Goal: Book appointment/travel/reservation

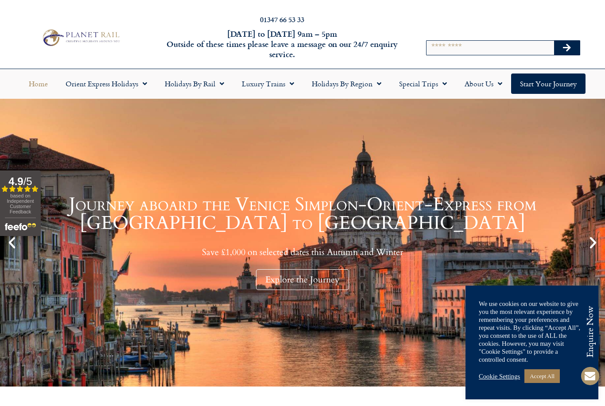
click at [507, 379] on link "Cookie Settings" at bounding box center [499, 377] width 41 height 8
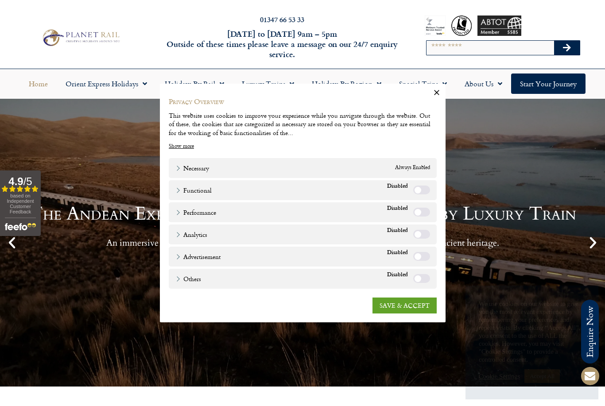
click at [419, 306] on link "SAVE & ACCEPT" at bounding box center [405, 306] width 64 height 16
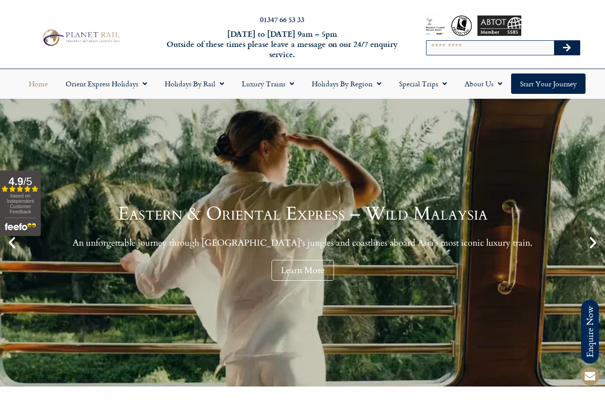
click at [206, 82] on link "Holidays by Rail" at bounding box center [194, 84] width 77 height 20
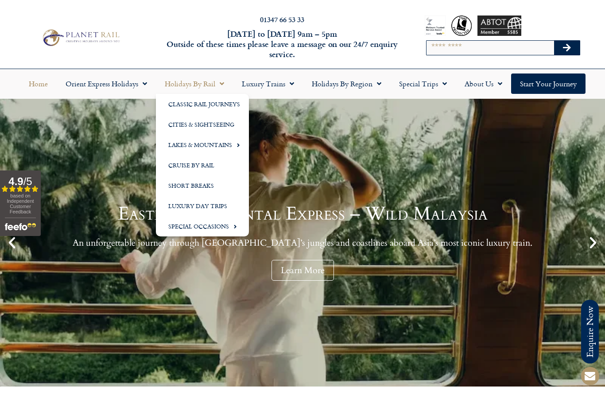
click at [362, 90] on link "Holidays by Region" at bounding box center [346, 84] width 87 height 20
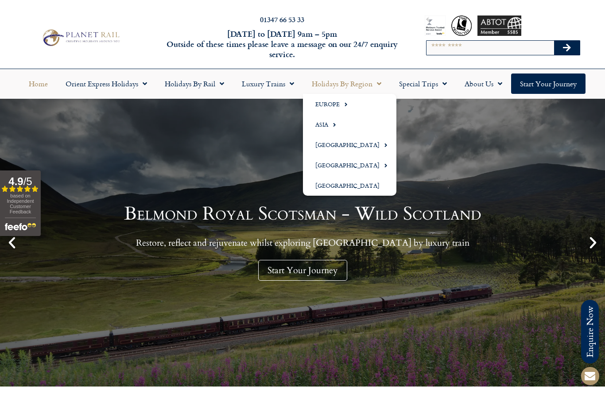
click at [355, 104] on link "Europe" at bounding box center [349, 104] width 93 height 20
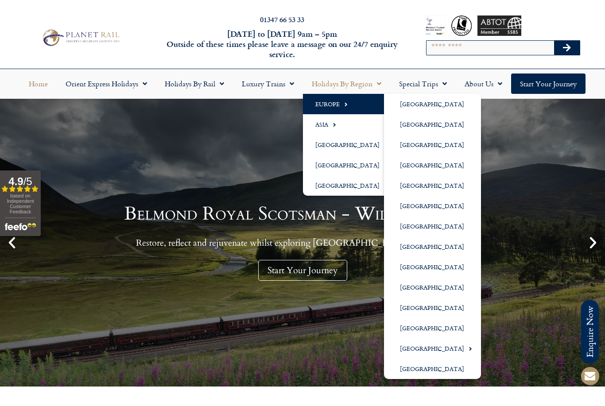
click at [417, 251] on link "[GEOGRAPHIC_DATA]" at bounding box center [432, 247] width 97 height 20
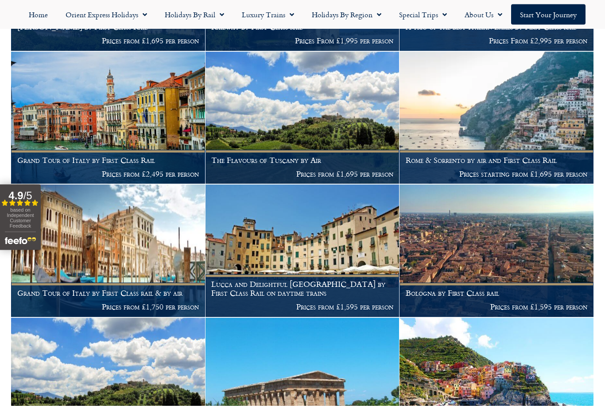
scroll to position [768, 0]
click at [67, 130] on img at bounding box center [108, 117] width 194 height 132
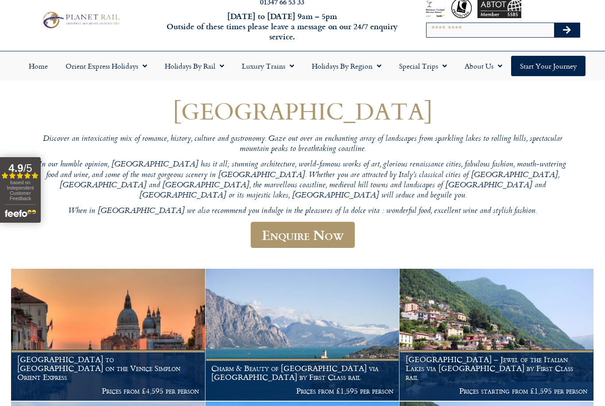
scroll to position [0, 0]
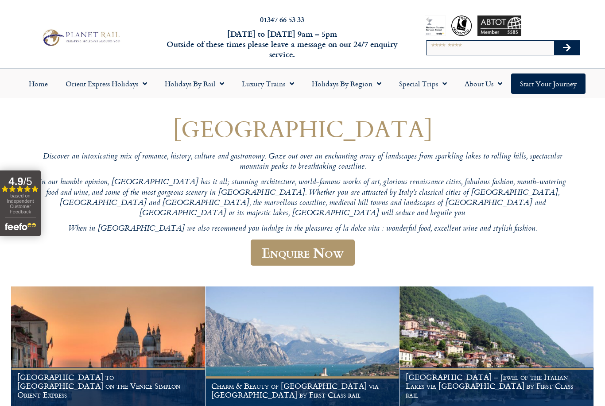
click at [362, 85] on link "Holidays by Region" at bounding box center [346, 84] width 87 height 20
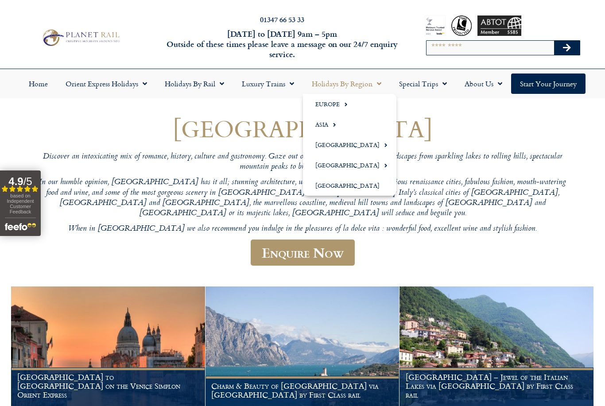
click at [358, 99] on link "Europe" at bounding box center [349, 104] width 93 height 20
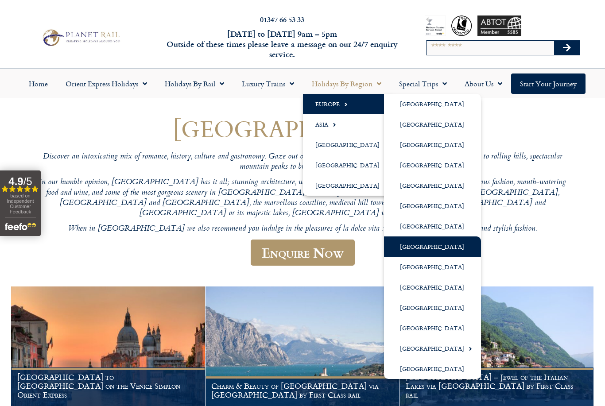
click at [440, 164] on link "[GEOGRAPHIC_DATA]" at bounding box center [432, 165] width 97 height 20
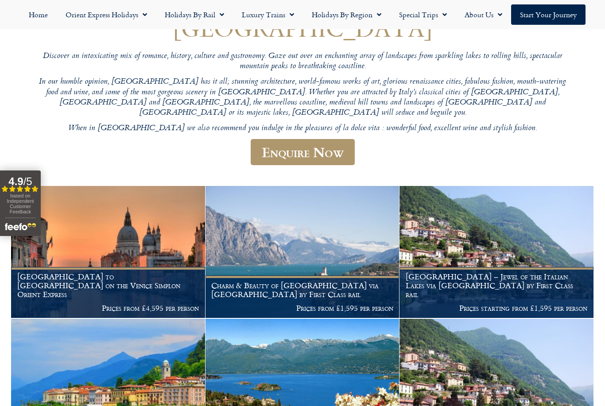
scroll to position [91, 0]
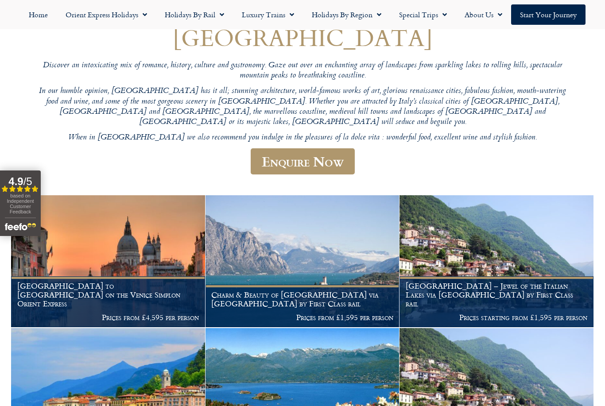
click at [367, 18] on link "Holidays by Region" at bounding box center [346, 14] width 87 height 20
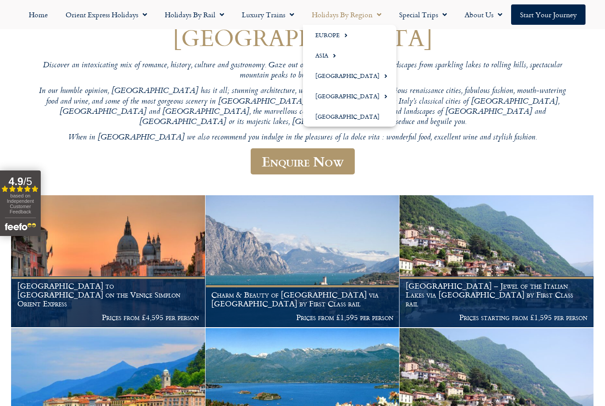
click at [352, 35] on link "Europe" at bounding box center [349, 35] width 93 height 20
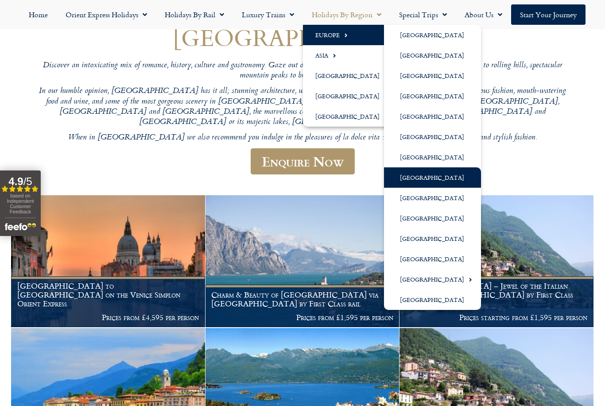
click at [418, 242] on link "[GEOGRAPHIC_DATA]" at bounding box center [432, 239] width 97 height 20
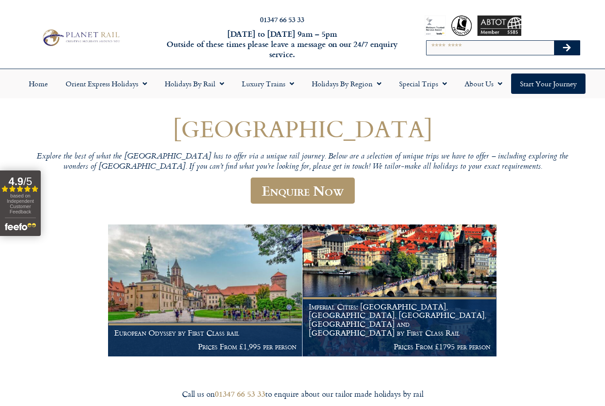
click at [453, 263] on img at bounding box center [400, 291] width 194 height 132
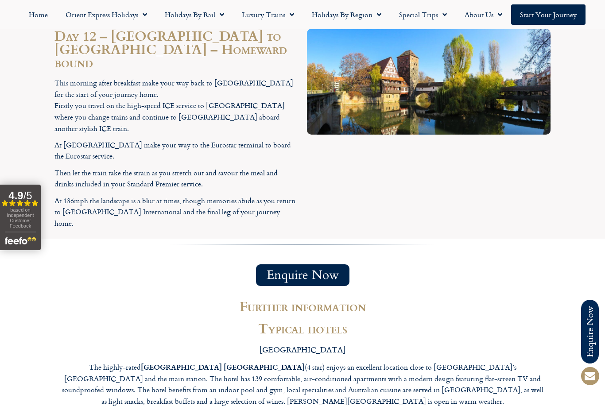
scroll to position [3152, 0]
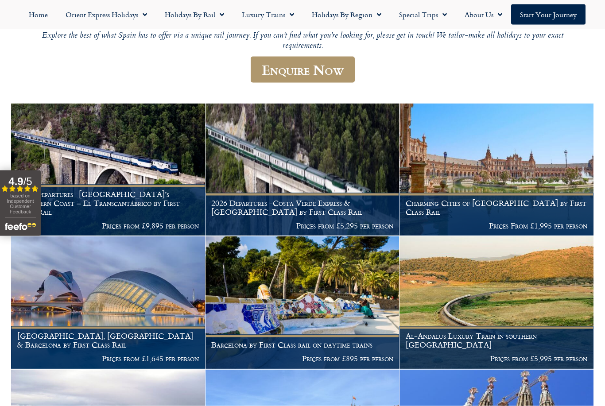
scroll to position [121, 0]
click at [104, 199] on h1 "2025 Departures -Spain’s Northern Coast – El Transcantábrico by First Class Rail" at bounding box center [108, 203] width 182 height 26
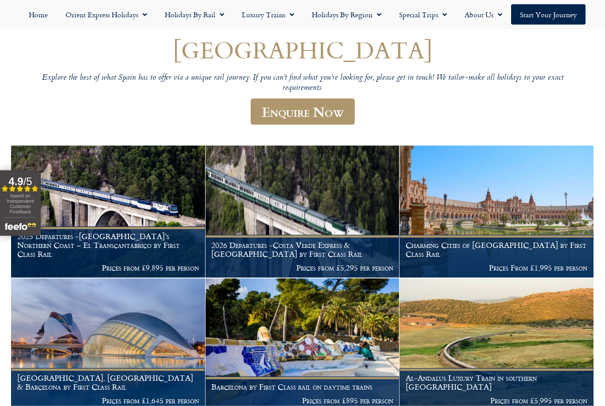
scroll to position [0, 0]
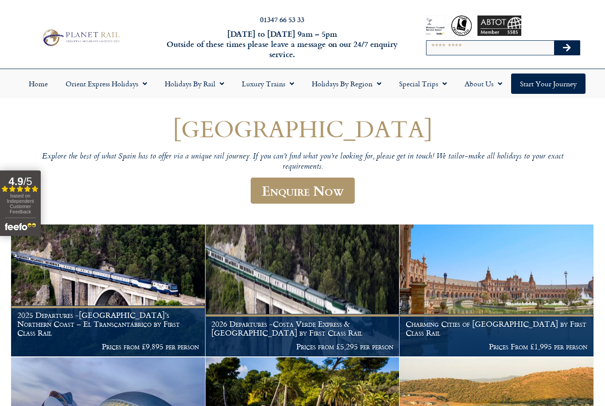
click at [362, 87] on link "Holidays by Region" at bounding box center [346, 84] width 87 height 20
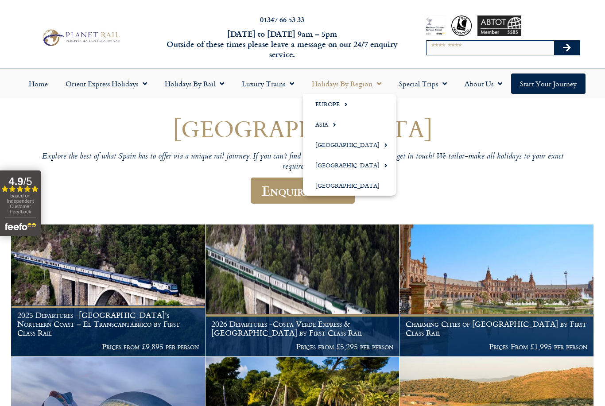
click at [361, 103] on link "Europe" at bounding box center [349, 104] width 93 height 20
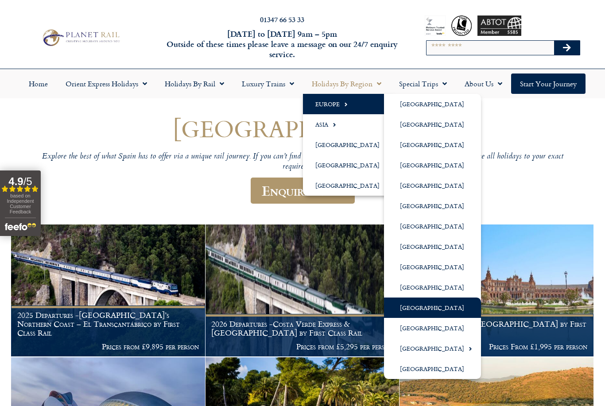
click at [421, 249] on link "[GEOGRAPHIC_DATA]" at bounding box center [432, 247] width 97 height 20
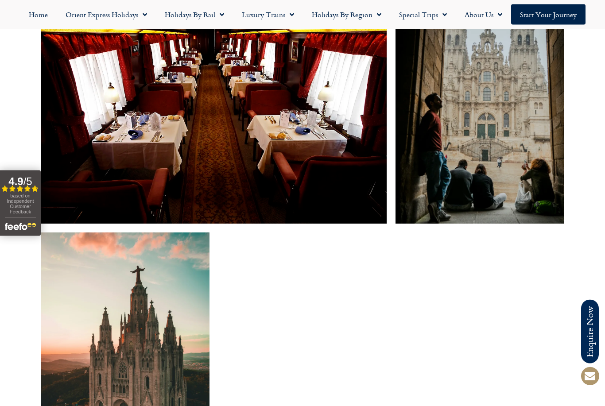
scroll to position [1992, 0]
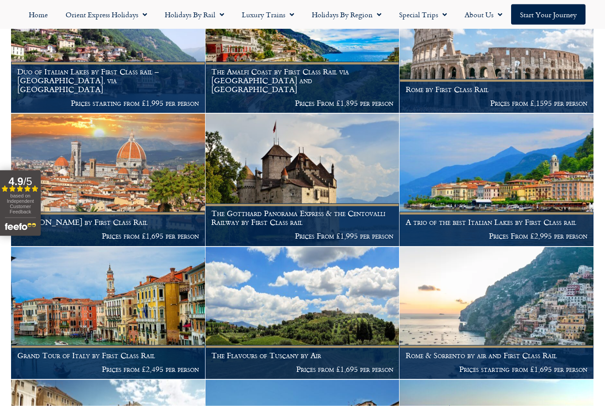
scroll to position [573, 0]
click at [102, 264] on img at bounding box center [108, 313] width 194 height 132
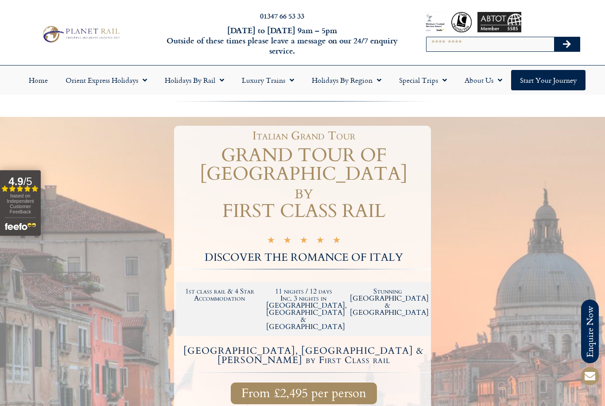
scroll to position [4, 0]
click at [430, 86] on link "Special Trips" at bounding box center [423, 80] width 66 height 20
click at [447, 107] on link "Latest Experiences" at bounding box center [433, 100] width 86 height 20
